Goal: Transaction & Acquisition: Purchase product/service

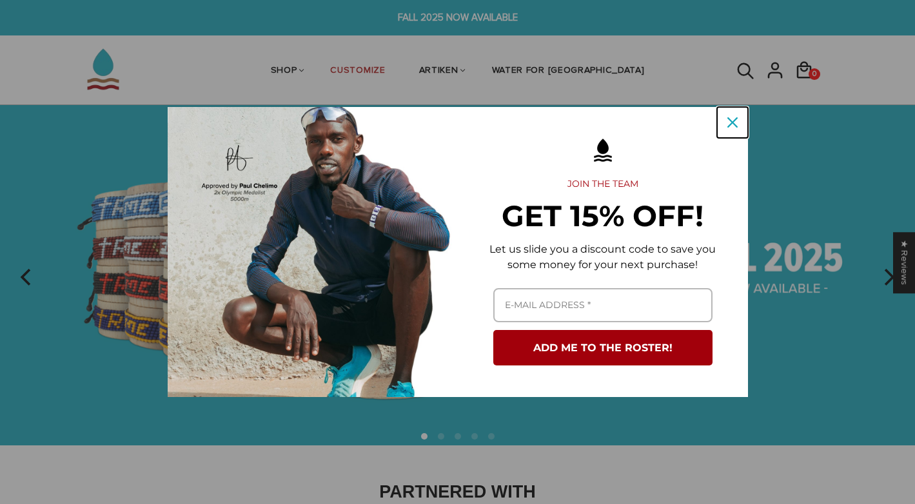
drag, startPoint x: 734, startPoint y: 122, endPoint x: 752, endPoint y: 136, distance: 22.4
click at [733, 122] on icon "close icon" at bounding box center [732, 122] width 10 height 10
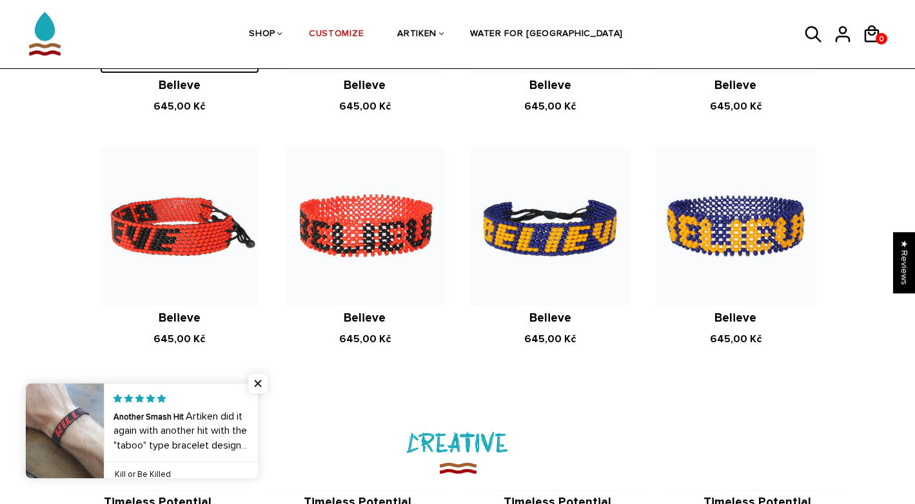
scroll to position [1160, 0]
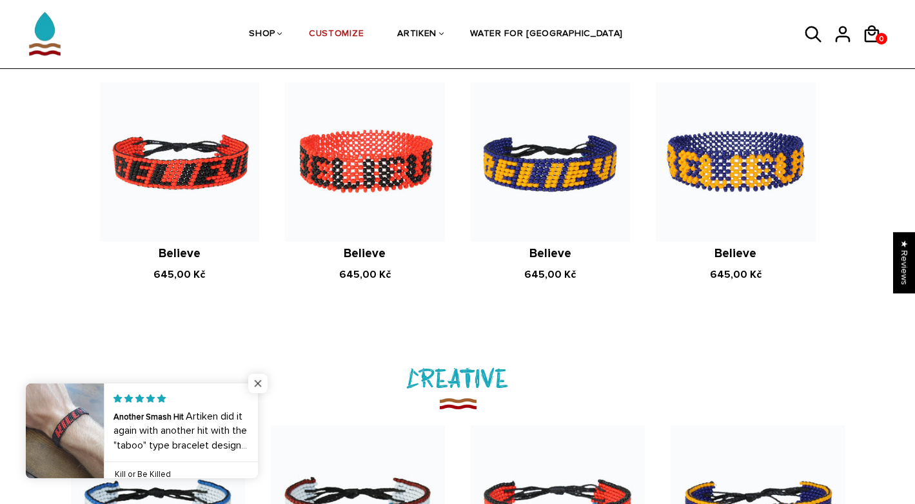
click at [256, 381] on span "Close popup widget" at bounding box center [257, 383] width 19 height 19
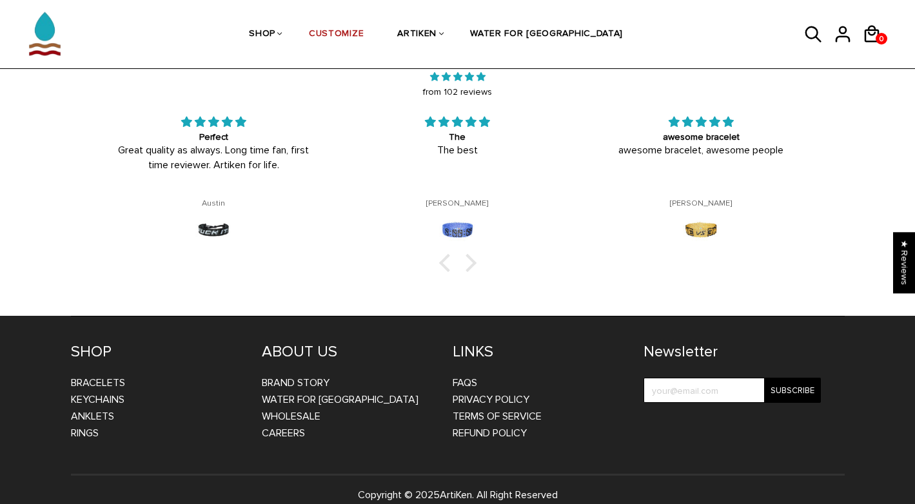
scroll to position [1921, 0]
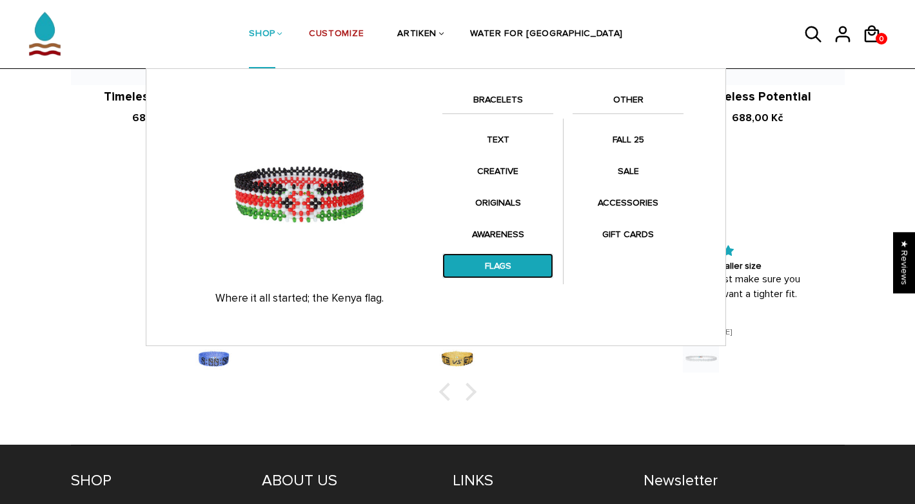
click at [518, 271] on link "FLAGS" at bounding box center [497, 265] width 111 height 25
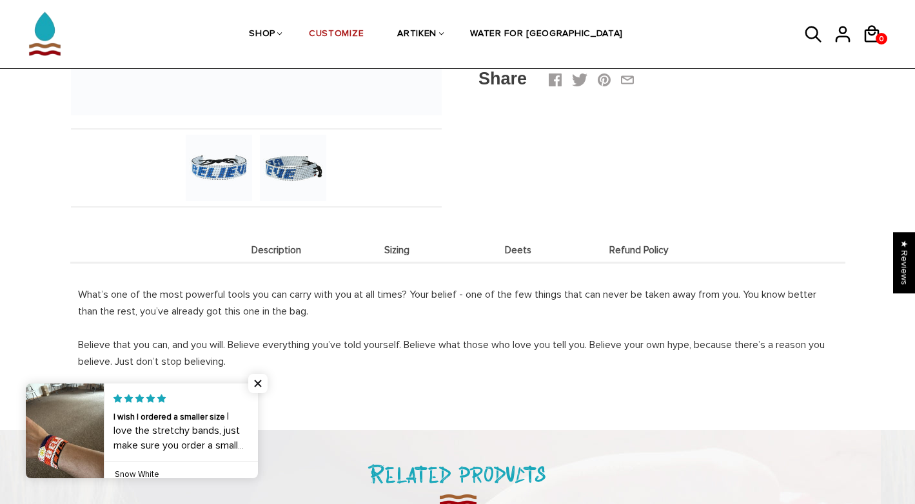
scroll to position [322, 0]
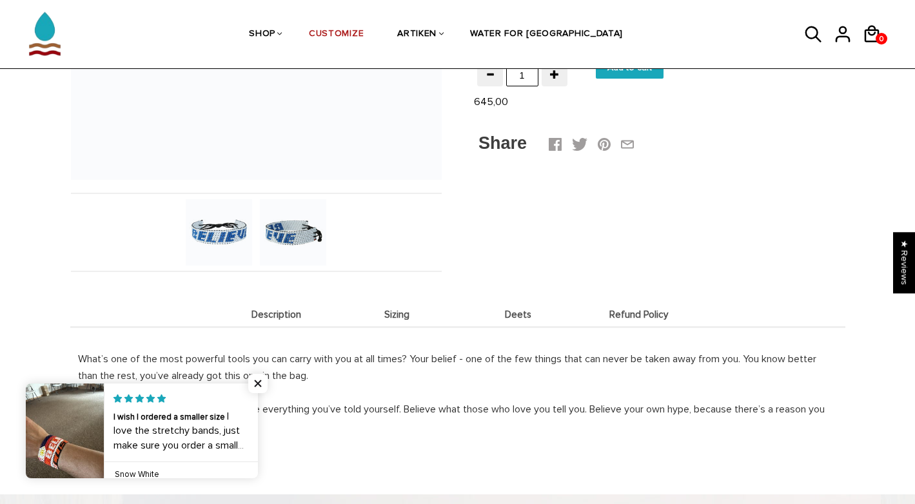
click at [231, 232] on img at bounding box center [219, 232] width 66 height 66
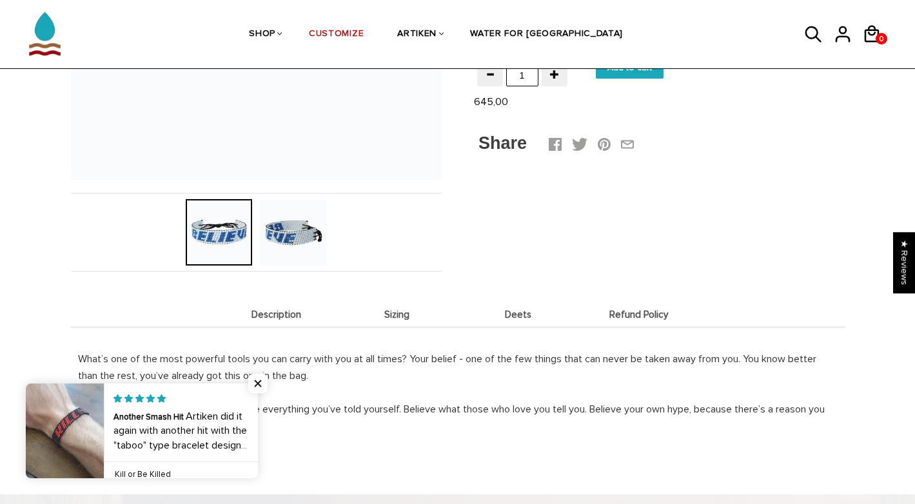
scroll to position [64, 0]
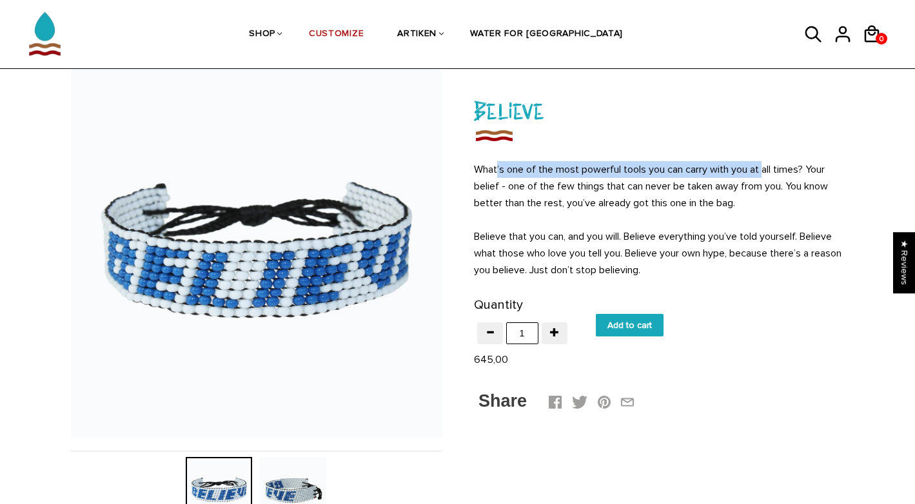
drag, startPoint x: 512, startPoint y: 165, endPoint x: 764, endPoint y: 168, distance: 252.0
click at [764, 168] on p "What’s one of the most powerful tools you can carry with you at all times? Your…" at bounding box center [659, 219] width 371 height 117
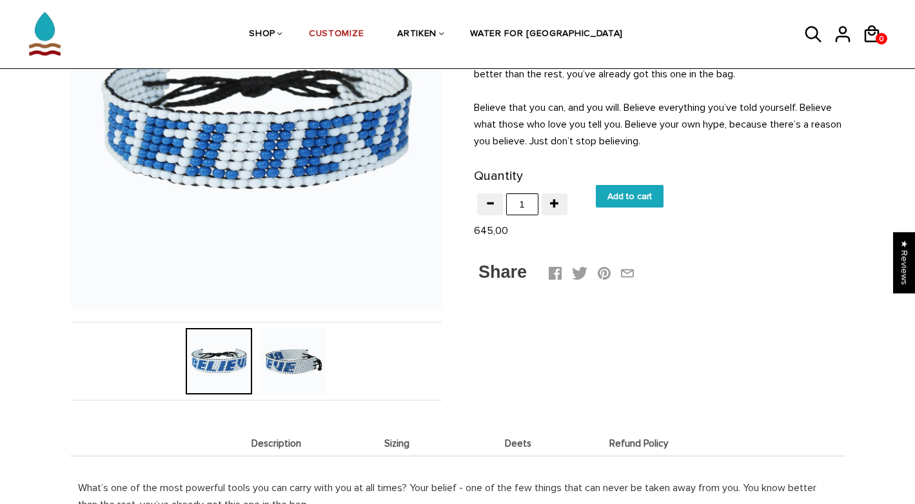
scroll to position [258, 0]
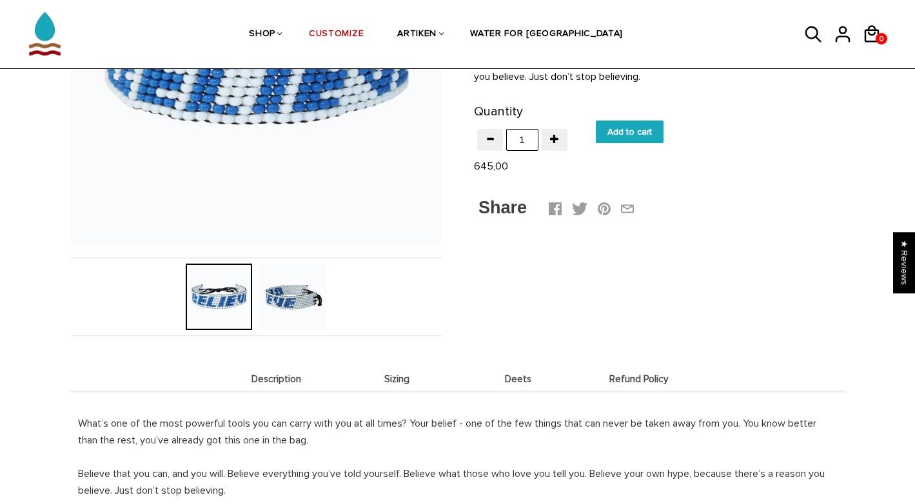
click at [299, 315] on img at bounding box center [293, 297] width 66 height 66
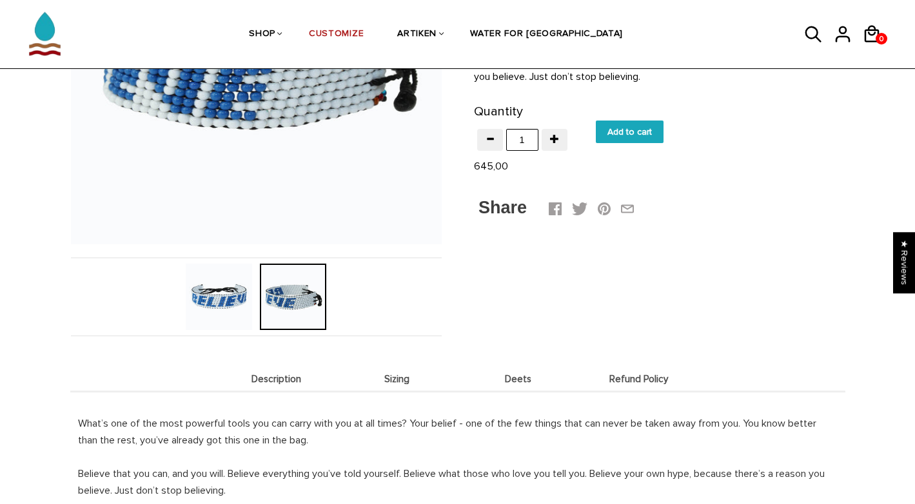
scroll to position [193, 0]
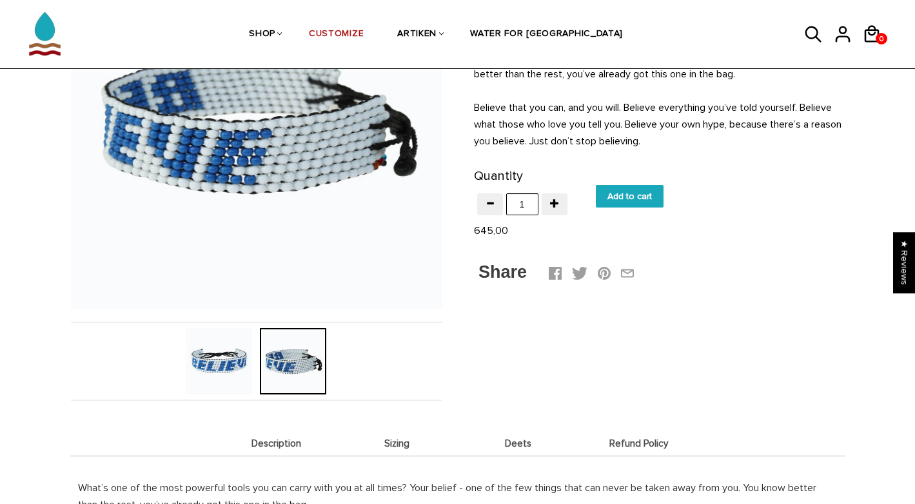
click at [195, 353] on img at bounding box center [219, 361] width 66 height 66
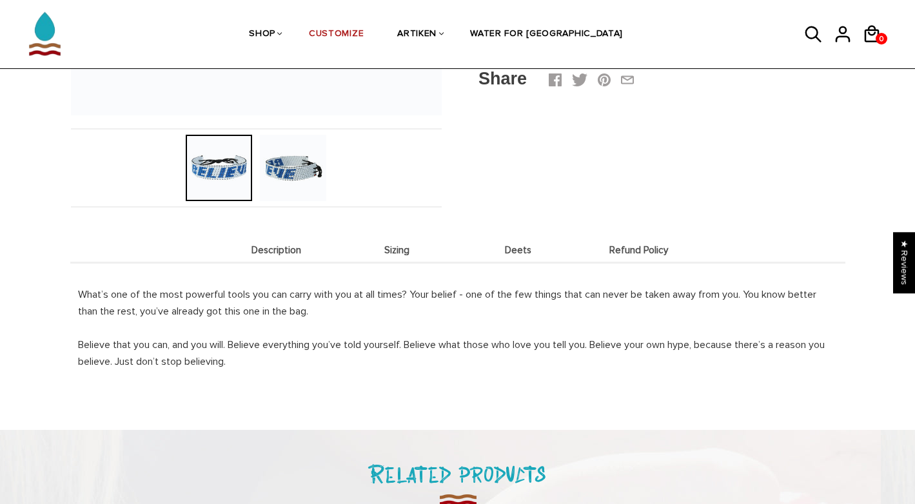
scroll to position [64, 0]
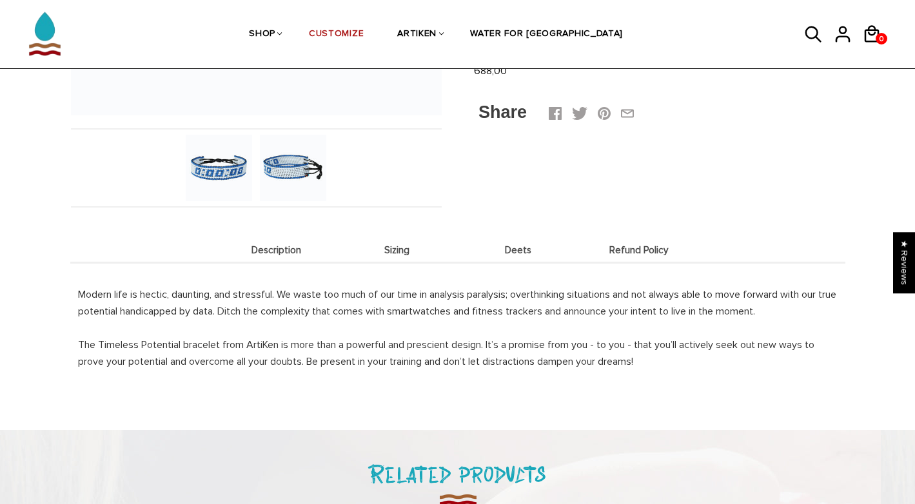
scroll to position [451, 0]
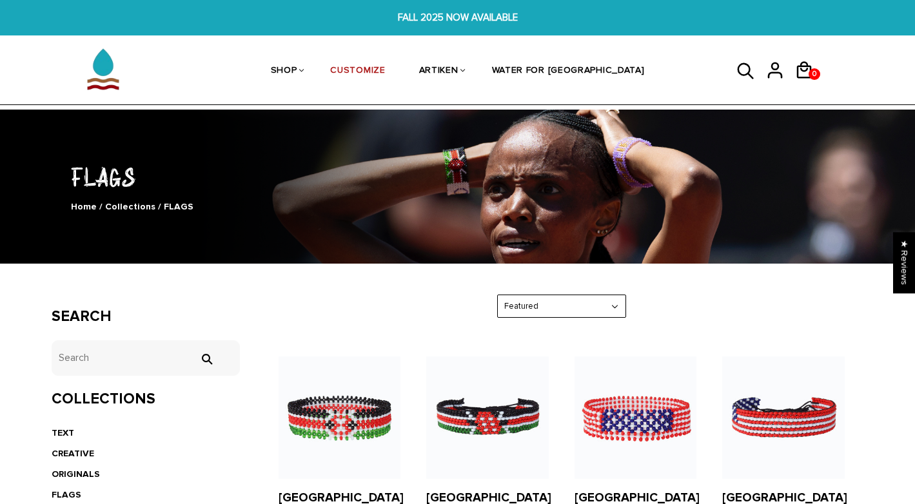
scroll to position [129, 0]
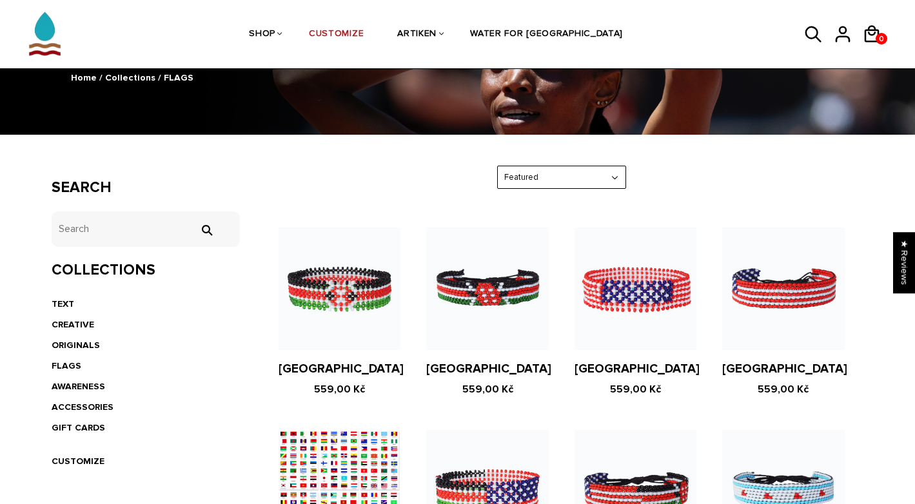
click at [484, 288] on figure at bounding box center [487, 289] width 122 height 122
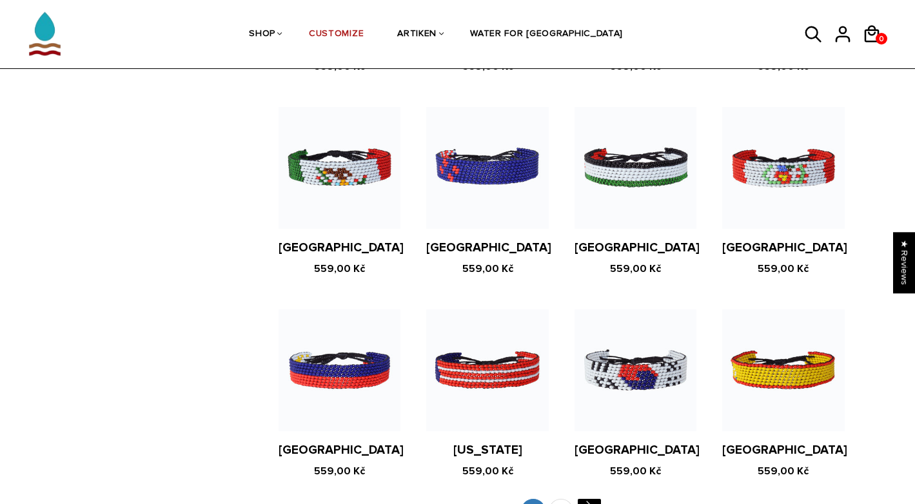
scroll to position [2541, 0]
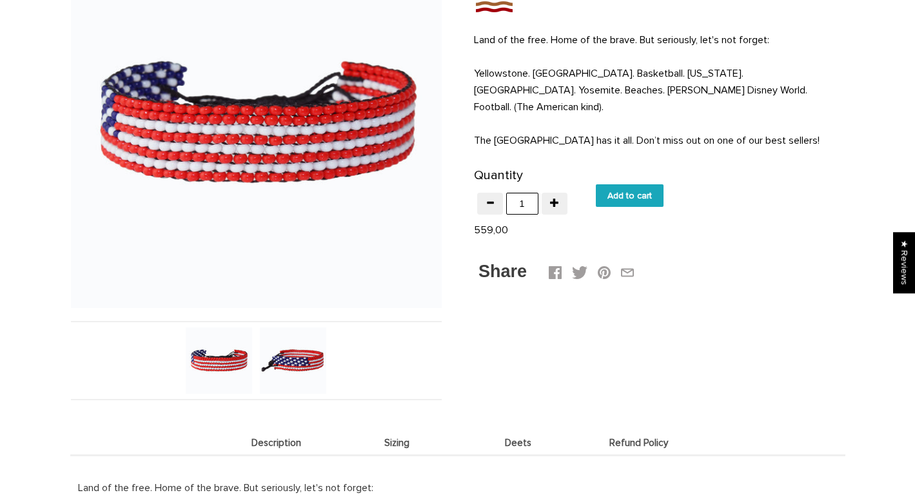
scroll to position [258, 0]
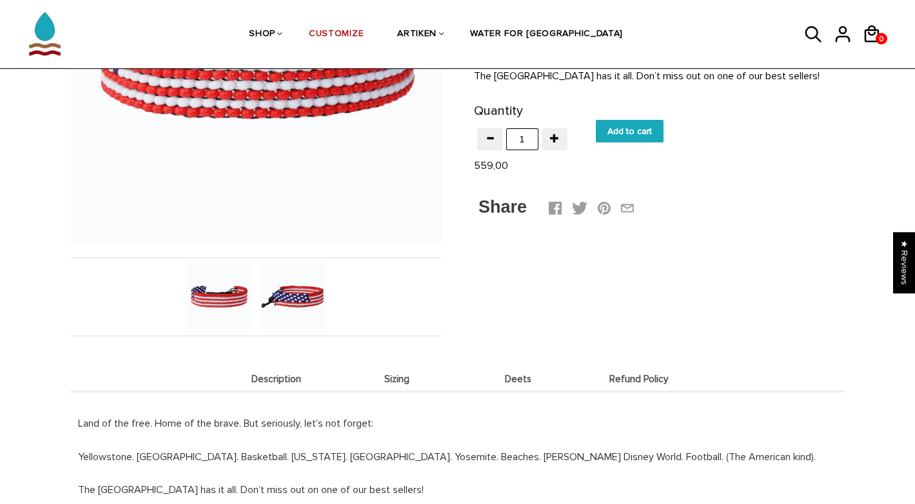
click at [292, 288] on img at bounding box center [293, 297] width 66 height 66
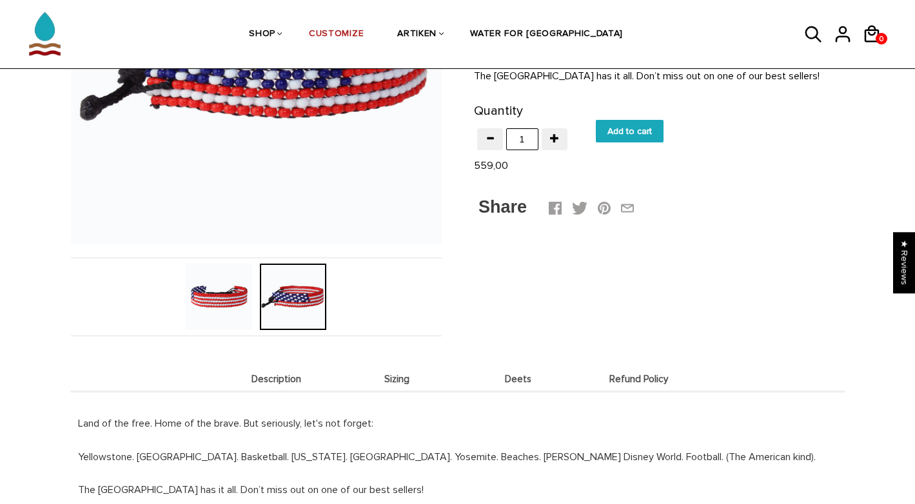
scroll to position [129, 0]
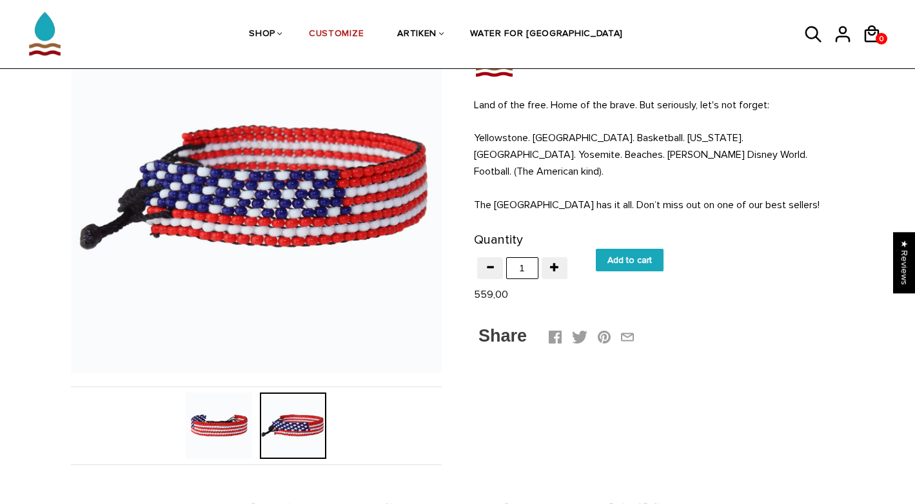
click at [194, 422] on img at bounding box center [219, 426] width 66 height 66
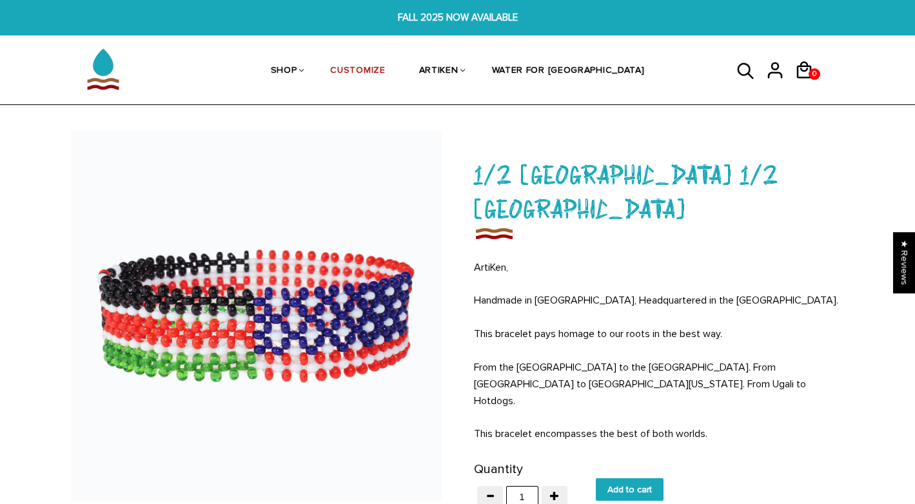
scroll to position [387, 0]
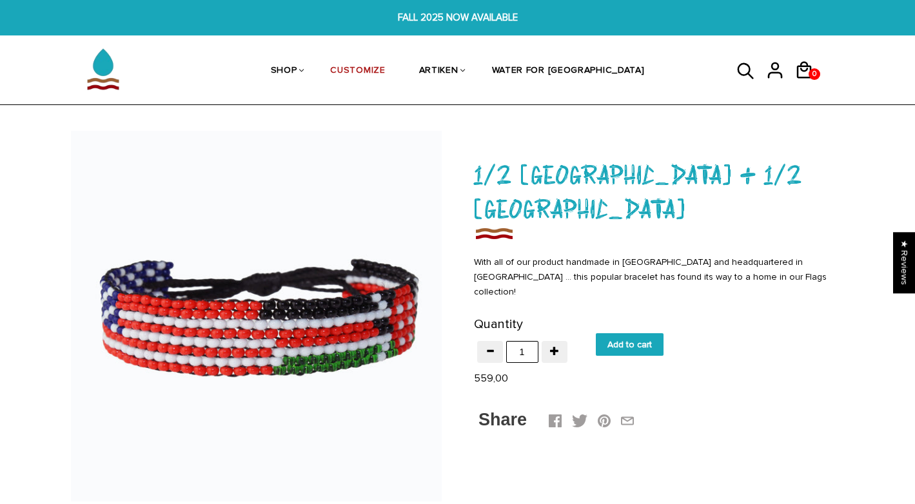
scroll to position [193, 0]
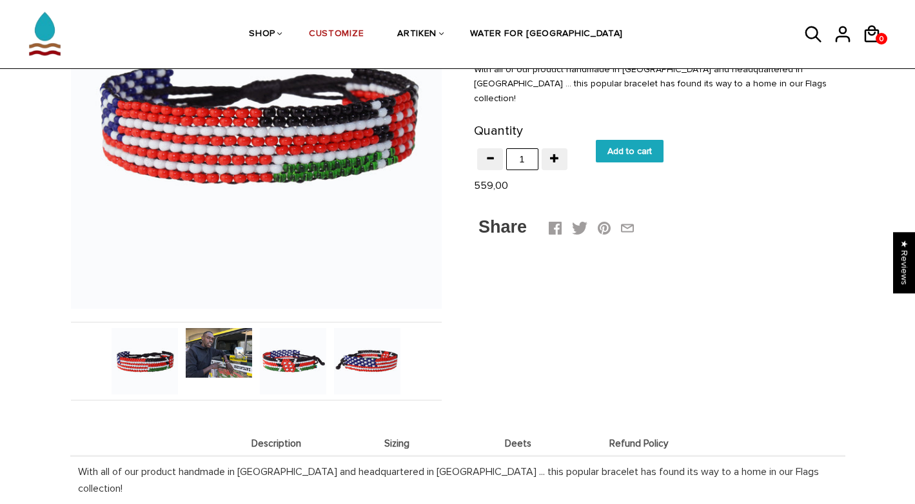
click at [205, 336] on img at bounding box center [219, 353] width 66 height 50
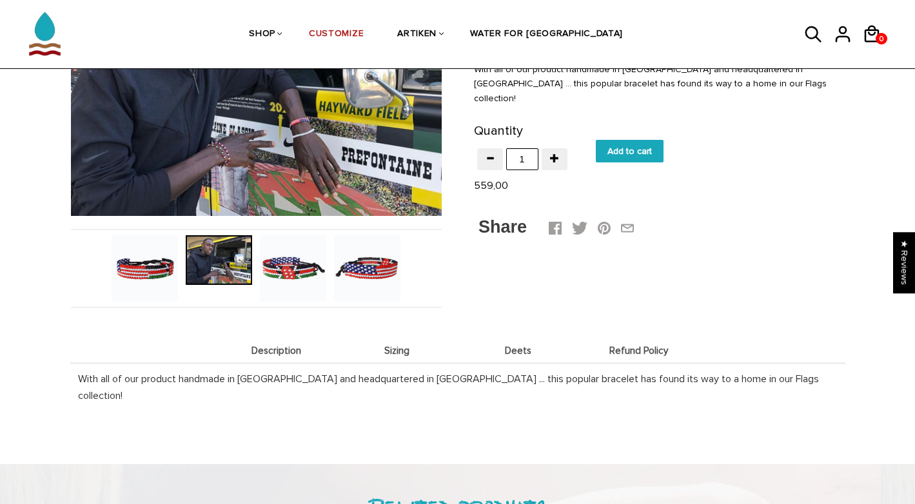
scroll to position [0, 0]
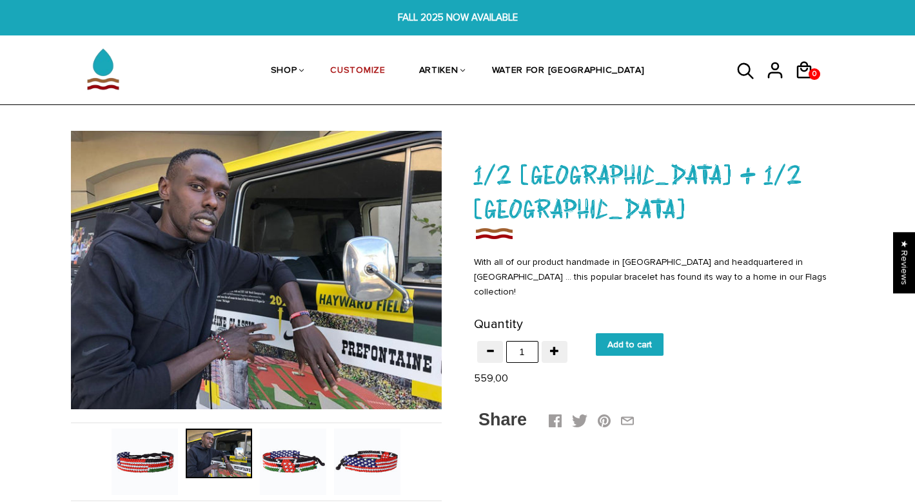
click at [145, 458] on img at bounding box center [145, 462] width 66 height 66
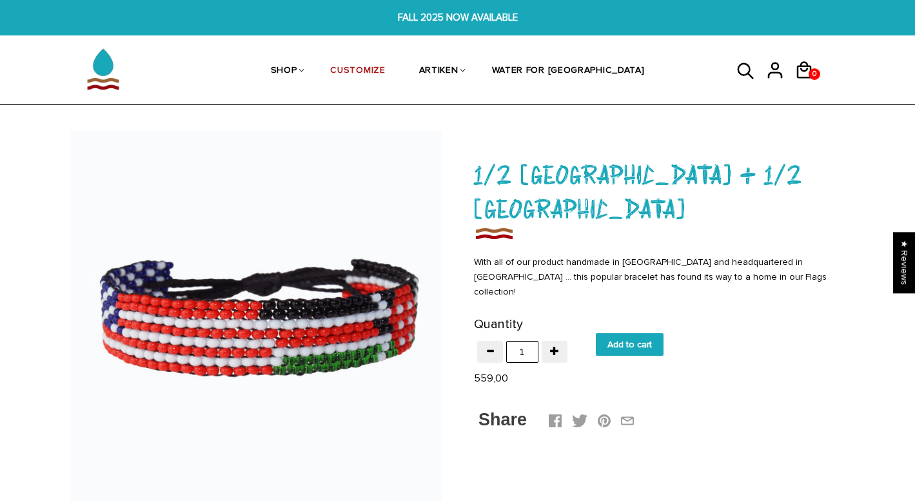
scroll to position [129, 0]
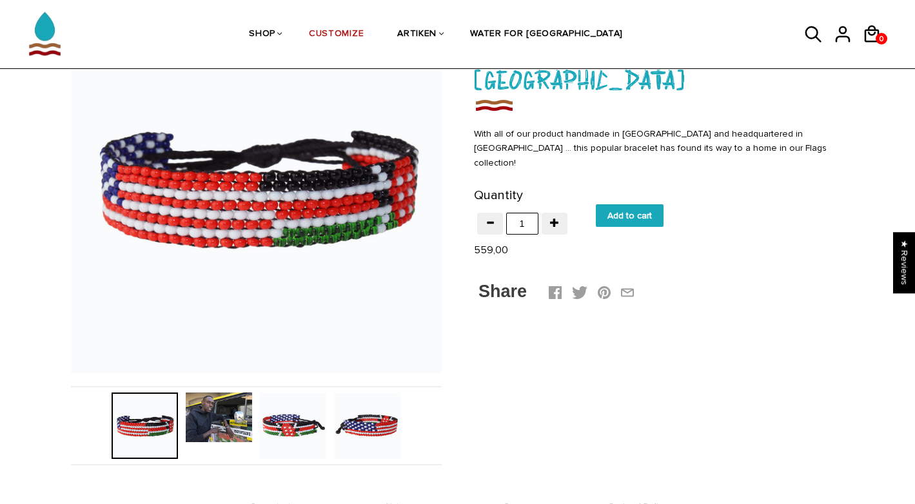
click at [285, 423] on img at bounding box center [293, 426] width 66 height 66
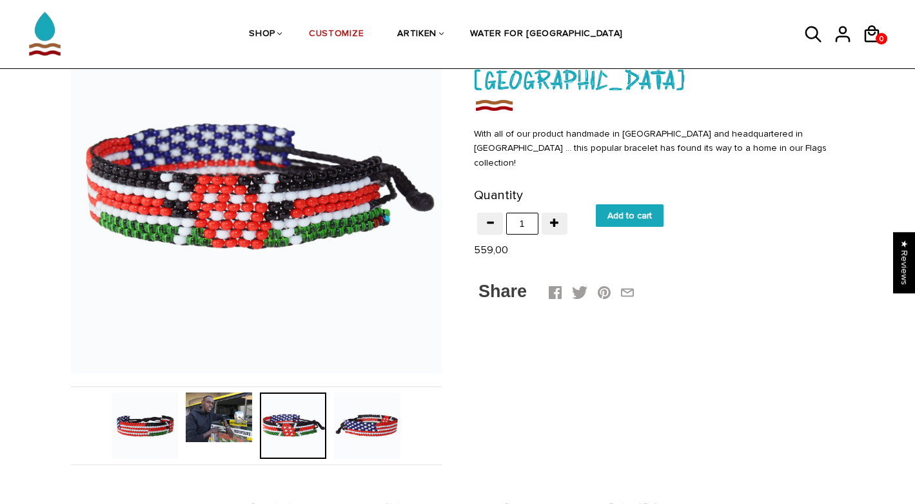
click at [362, 427] on img at bounding box center [367, 426] width 66 height 66
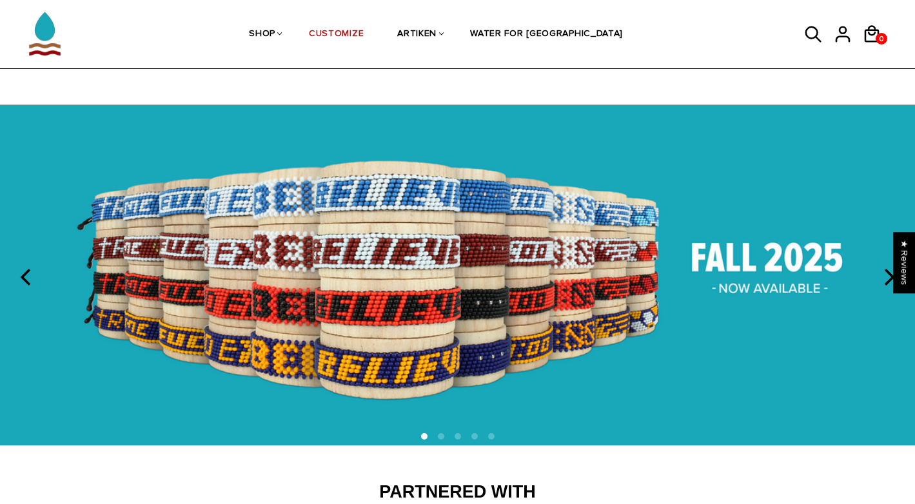
scroll to position [1698, 0]
